Goal: Task Accomplishment & Management: Manage account settings

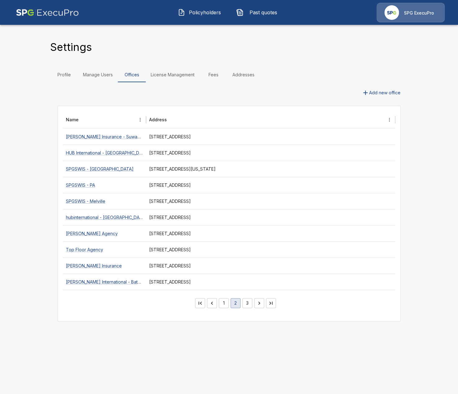
click at [199, 19] on button "Policyholders" at bounding box center [199, 12] width 53 height 16
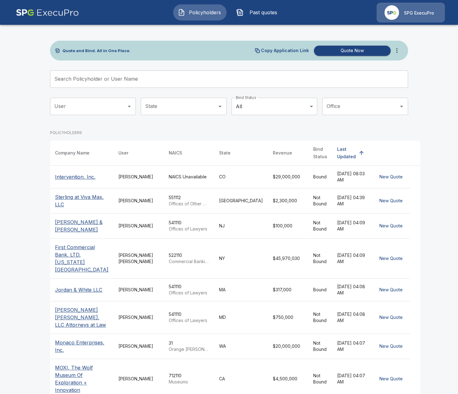
click at [167, 72] on input "Search Policyholder or User Name" at bounding box center [225, 78] width 351 height 17
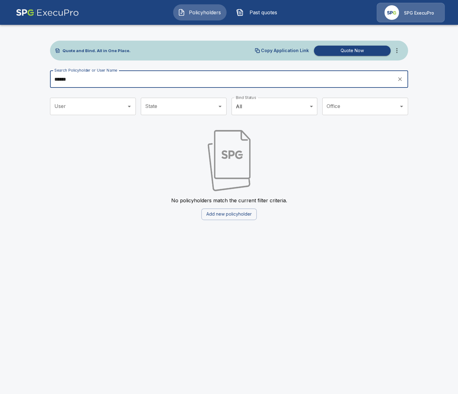
type input "******"
click at [400, 51] on button "more" at bounding box center [396, 50] width 12 height 12
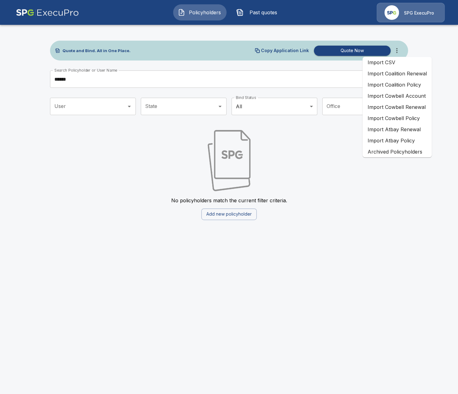
click at [408, 76] on li "Import Coalition Renewal" at bounding box center [396, 73] width 69 height 11
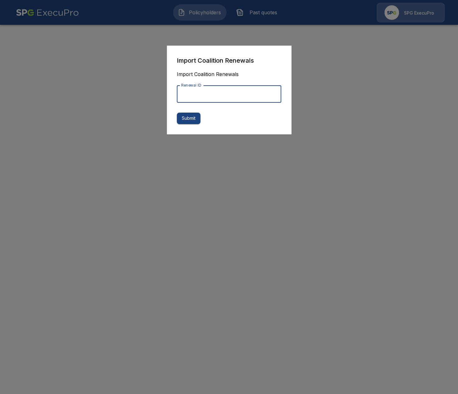
click at [215, 94] on input "Renewal ID" at bounding box center [229, 93] width 104 height 17
paste input "**********"
type input "**********"
click at [196, 120] on button "Submit" at bounding box center [189, 118] width 24 height 11
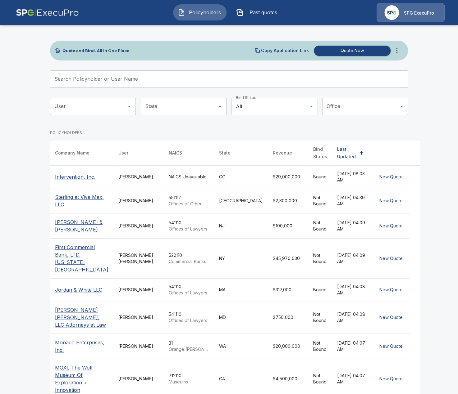
click at [263, 16] on span "Past quotes" at bounding box center [263, 12] width 34 height 7
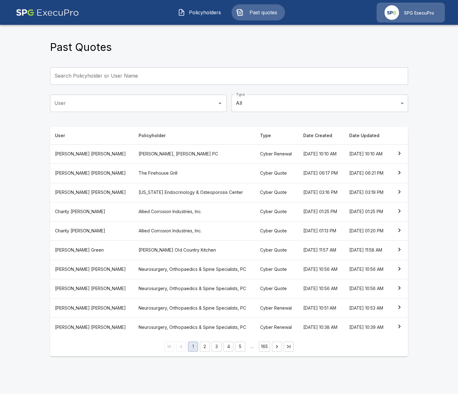
click at [212, 15] on span "Policyholders" at bounding box center [205, 12] width 34 height 7
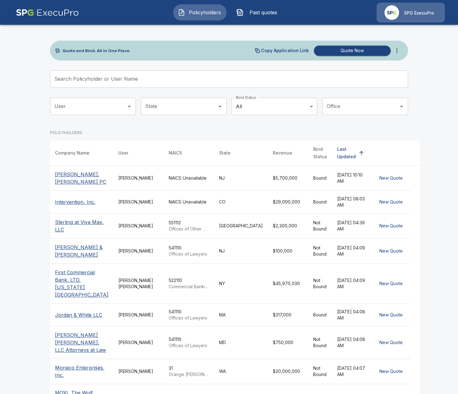
click at [256, 16] on span "Past quotes" at bounding box center [263, 12] width 34 height 7
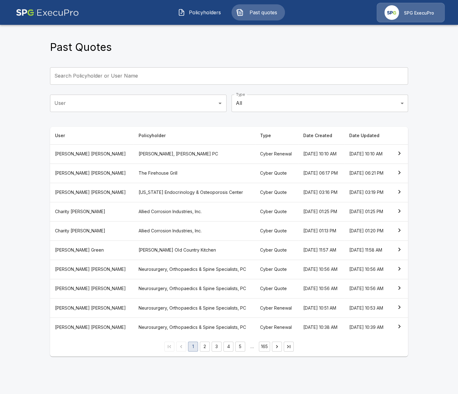
click at [207, 17] on button "Policyholders" at bounding box center [199, 12] width 53 height 16
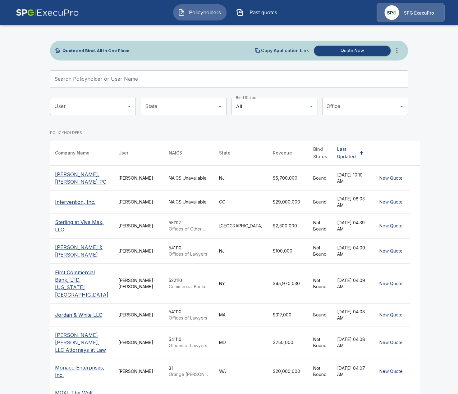
click at [37, 282] on main "Quote and Bind. All in One Place. Copy Application Link Quote Now Search Policy…" at bounding box center [229, 237] width 458 height 474
click at [396, 53] on icon "more" at bounding box center [396, 50] width 1 height 5
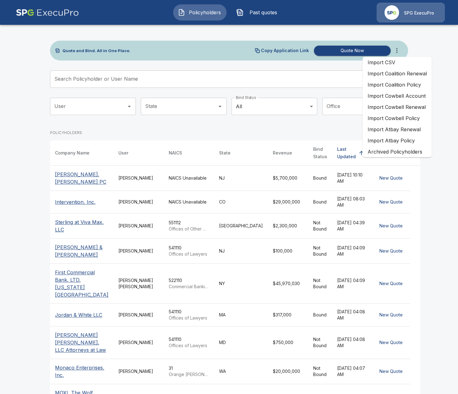
click at [416, 77] on li "Import Coalition Renewal" at bounding box center [396, 73] width 69 height 11
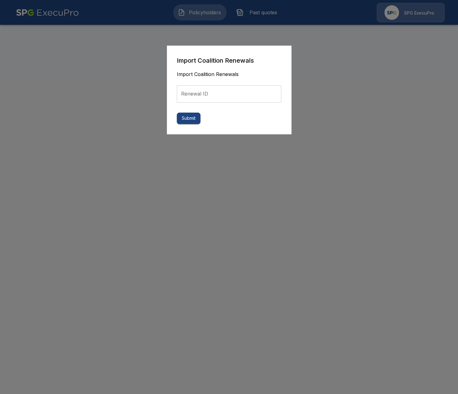
click at [227, 100] on input "Renewal ID" at bounding box center [229, 93] width 104 height 17
paste input "*"
type input "*"
paste input "*"
type input "*"
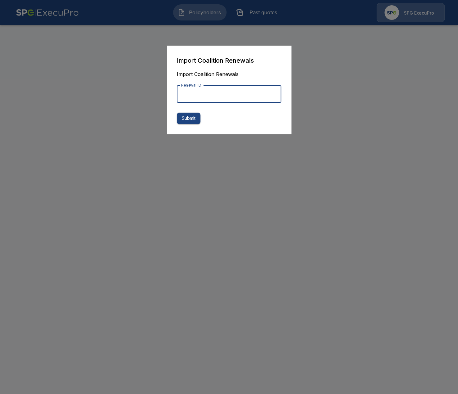
click at [230, 95] on input "Renewal ID" at bounding box center [229, 93] width 104 height 17
paste input "**********"
type input "**********"
click at [189, 117] on button "Submit" at bounding box center [189, 118] width 24 height 11
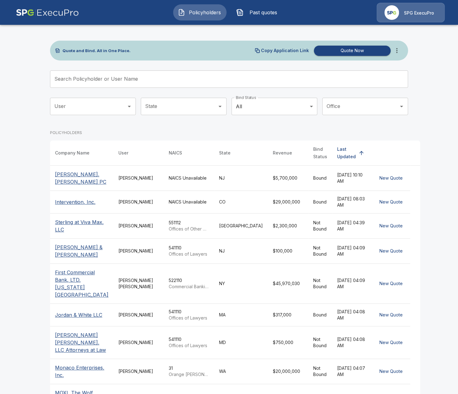
click at [4, 79] on main "Quote and Bind. All in One Place. Copy Application Link Quote Now Search Policy…" at bounding box center [229, 237] width 458 height 474
click at [398, 49] on icon "more" at bounding box center [396, 50] width 7 height 7
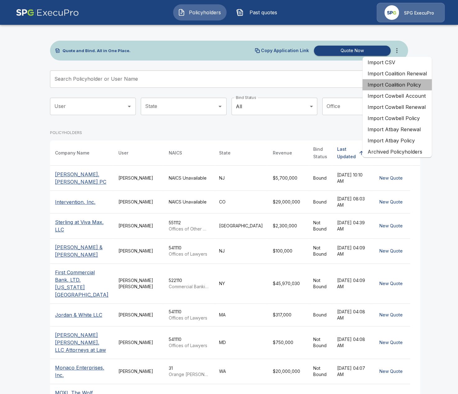
click at [409, 86] on li "Import Coalition Policy" at bounding box center [396, 84] width 69 height 11
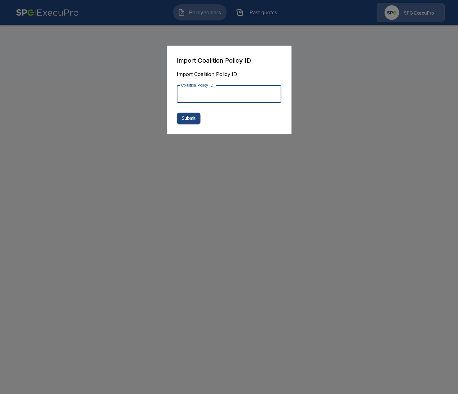
click at [201, 92] on input "Coalition Policy ID" at bounding box center [229, 93] width 104 height 17
paste input "**********"
type input "**********"
click at [197, 122] on button "Submit" at bounding box center [189, 118] width 24 height 11
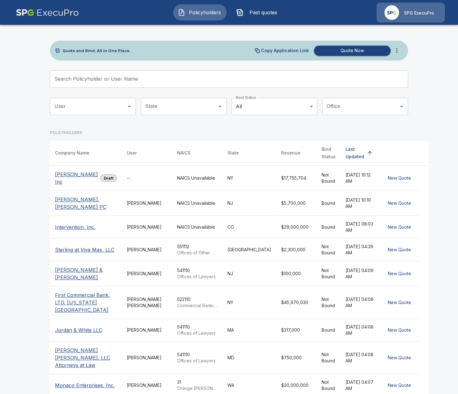
click at [142, 181] on div "--" at bounding box center [147, 178] width 40 height 6
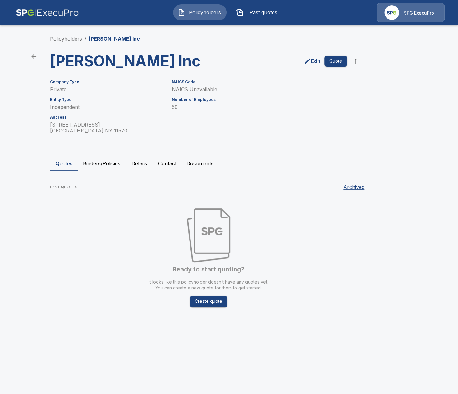
drag, startPoint x: 115, startPoint y: 164, endPoint x: 124, endPoint y: 163, distance: 8.4
click at [116, 164] on button "Binders/Policies" at bounding box center [101, 163] width 47 height 15
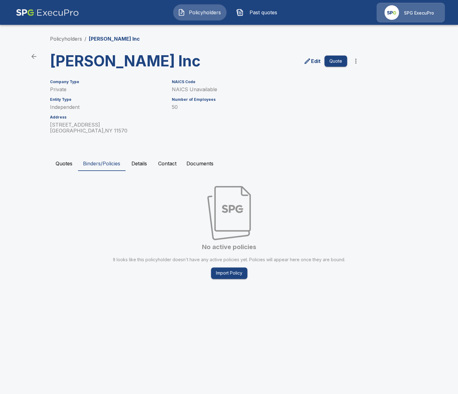
click at [137, 161] on button "Details" at bounding box center [139, 163] width 28 height 15
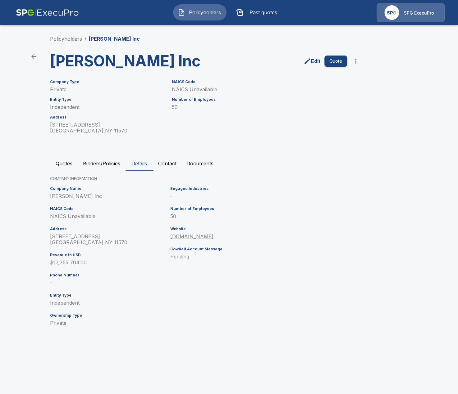
click at [166, 160] on button "Contact" at bounding box center [167, 163] width 28 height 15
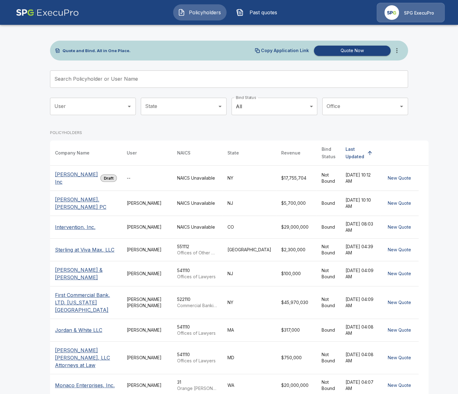
click at [138, 185] on td "--" at bounding box center [147, 178] width 50 height 25
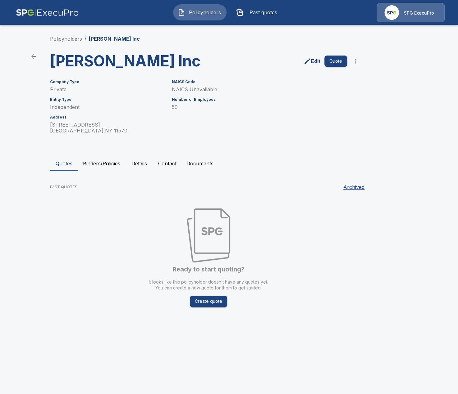
click at [168, 168] on button "Contact" at bounding box center [167, 163] width 28 height 15
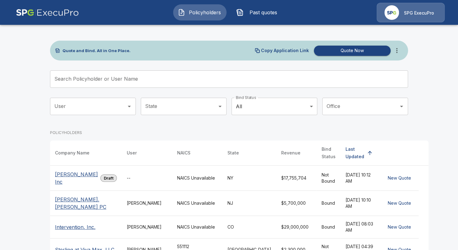
click at [127, 182] on td "--" at bounding box center [147, 178] width 50 height 25
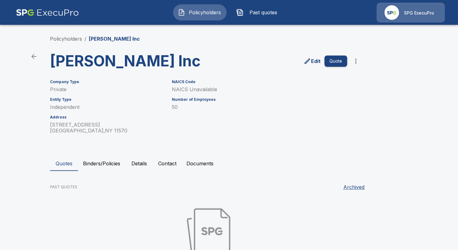
click at [429, 16] on p "SPG ExecuPro" at bounding box center [419, 13] width 30 height 6
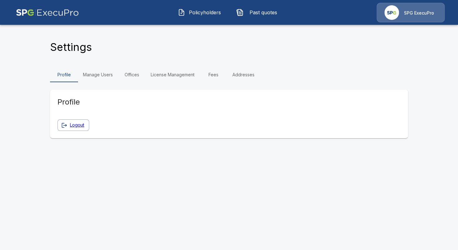
click at [169, 78] on link "License Management" at bounding box center [173, 74] width 54 height 15
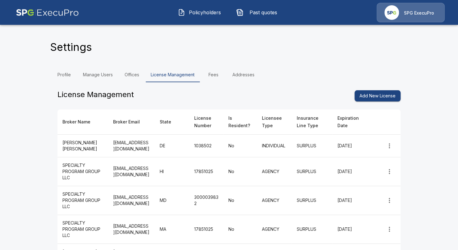
click at [93, 74] on link "Manage Users" at bounding box center [98, 74] width 40 height 15
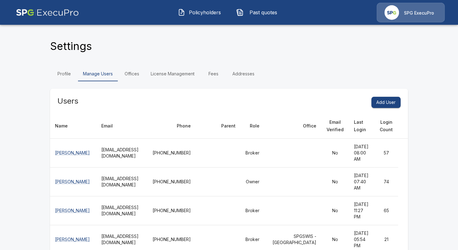
scroll to position [0, 0]
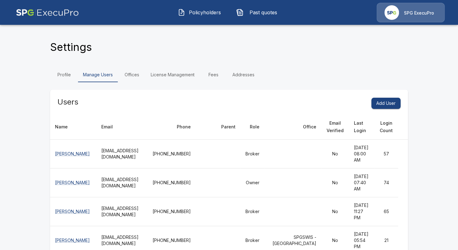
click at [212, 12] on span "Policyholders" at bounding box center [205, 12] width 34 height 7
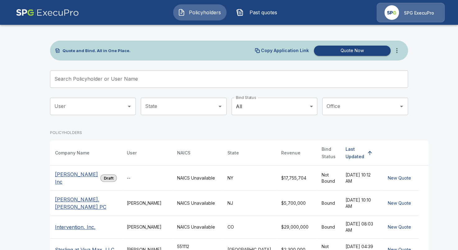
click at [48, 186] on div "Quote and Bind. All in One Place. Copy Application Link Quote Now Search Policy…" at bounding box center [229, 239] width 373 height 433
drag, startPoint x: 343, startPoint y: 18, endPoint x: 425, endPoint y: 21, distance: 82.0
click at [344, 18] on div "Policyholders Past quotes SPG ExecuPro" at bounding box center [229, 12] width 446 height 20
click at [425, 20] on div "SPG ExecuPro" at bounding box center [410, 13] width 68 height 20
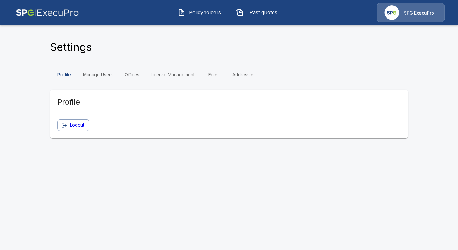
click at [101, 78] on link "Manage Users" at bounding box center [98, 74] width 40 height 15
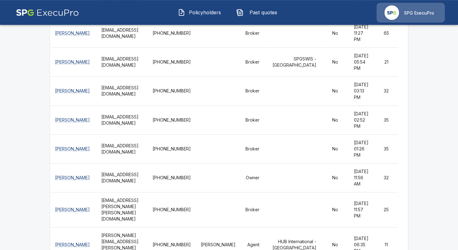
scroll to position [179, 0]
drag, startPoint x: 128, startPoint y: 117, endPoint x: 141, endPoint y: 117, distance: 13.3
click at [141, 105] on th "delersonmoreno@csrisks.com" at bounding box center [121, 90] width 51 height 29
click at [144, 105] on th "delersonmoreno@csrisks.com" at bounding box center [121, 90] width 51 height 29
